Goal: Information Seeking & Learning: Check status

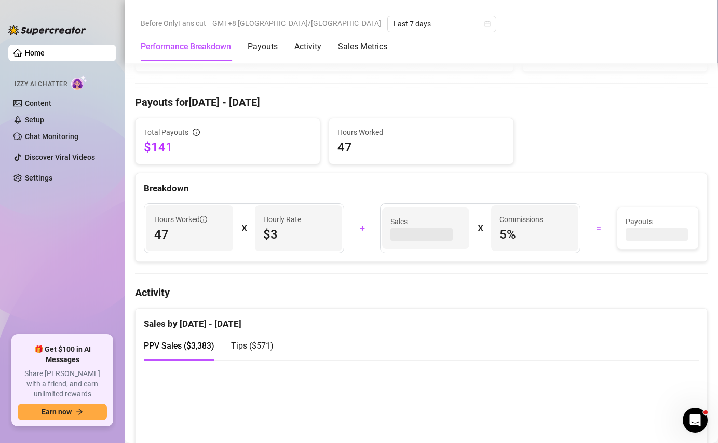
scroll to position [364, 0]
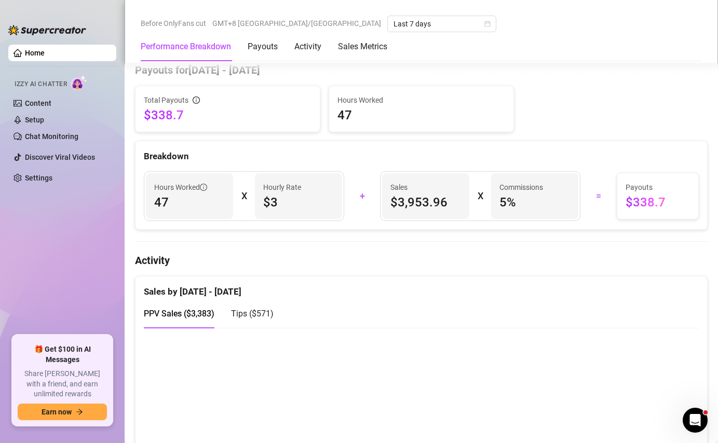
click at [247, 307] on div "Tips ( $571 )" at bounding box center [252, 314] width 43 height 30
click at [189, 319] on span "PPV Sales ( $3,383 )" at bounding box center [179, 314] width 71 height 10
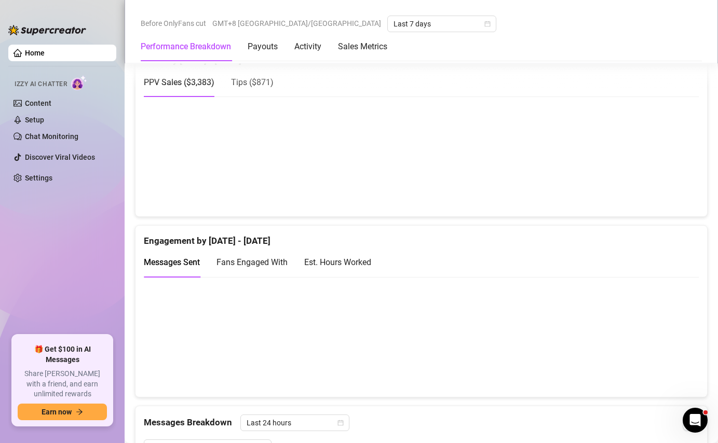
scroll to position [567, 0]
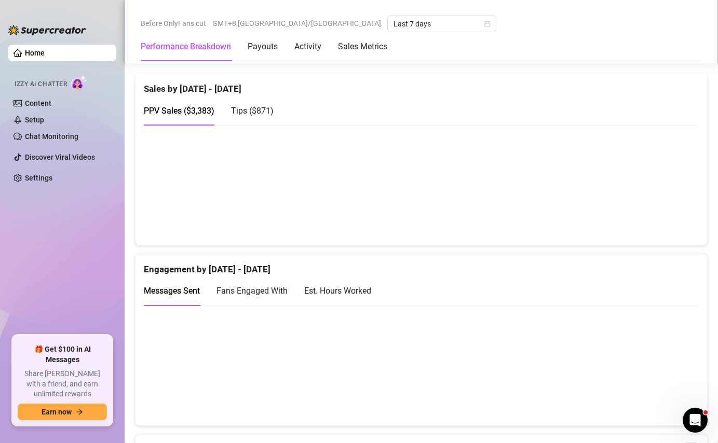
click at [262, 111] on span "Tips ( $871 )" at bounding box center [252, 111] width 43 height 10
click at [198, 115] on span "PPV Sales ( $3,383 )" at bounding box center [179, 111] width 71 height 10
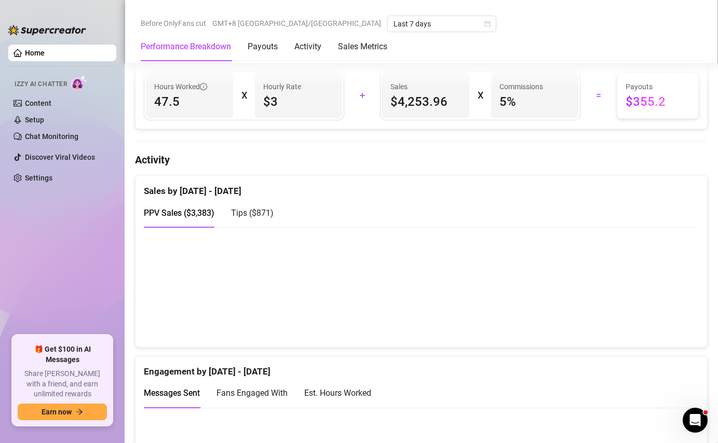
scroll to position [461, 0]
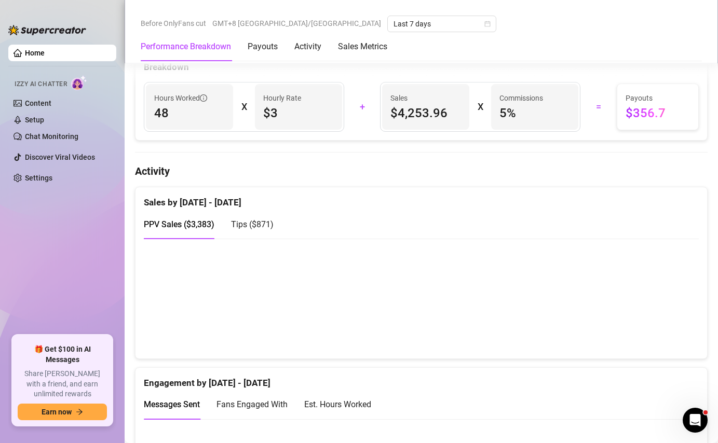
scroll to position [494, 0]
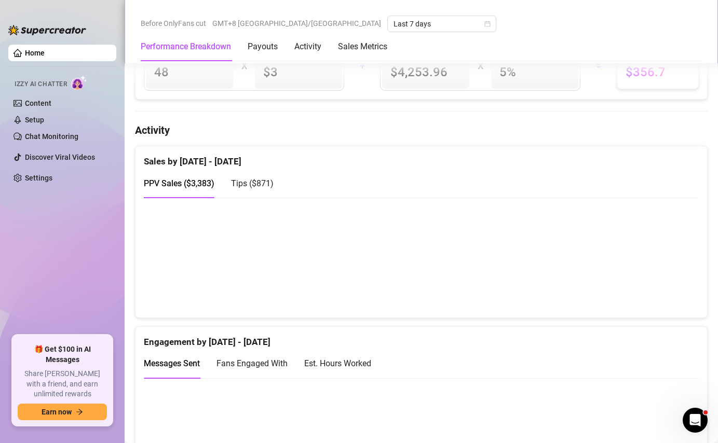
click at [265, 178] on div "Tips ( $871 )" at bounding box center [252, 184] width 43 height 30
click at [183, 183] on span "PPV Sales ( $3,383 )" at bounding box center [179, 184] width 71 height 10
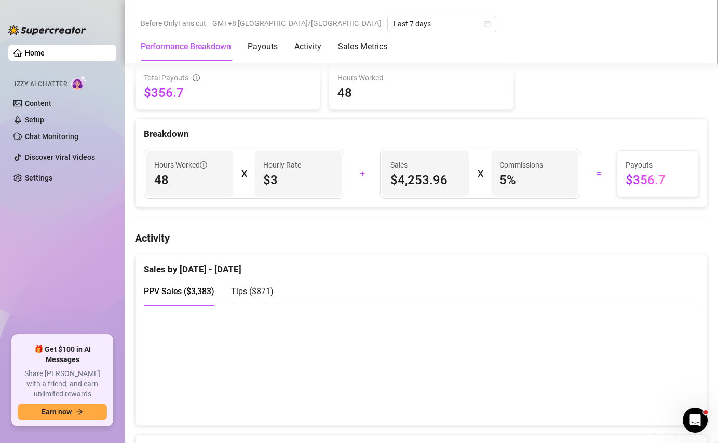
scroll to position [234, 0]
